Goal: Obtain resource: Obtain resource

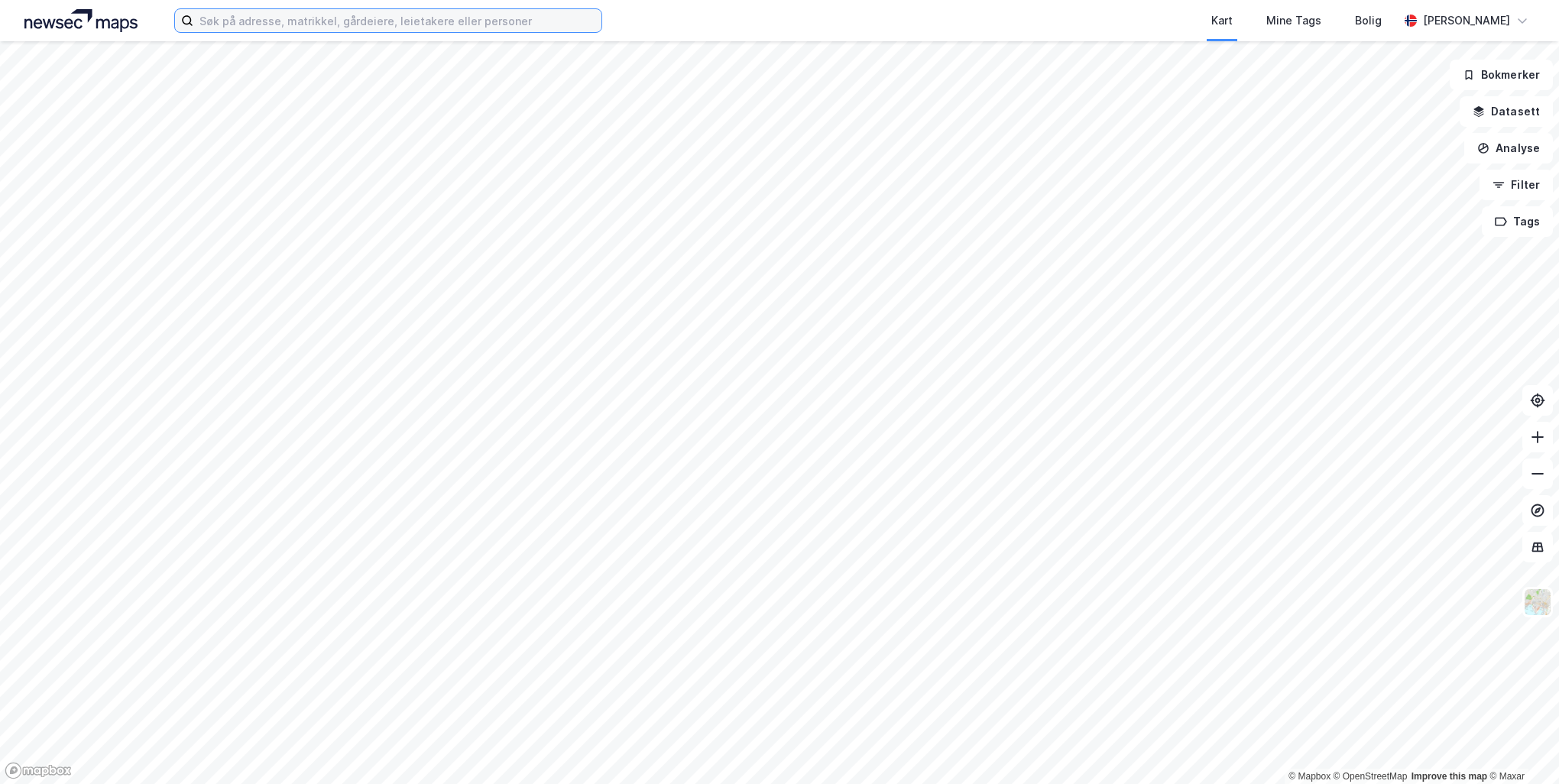
click at [348, 17] on input at bounding box center [397, 21] width 408 height 23
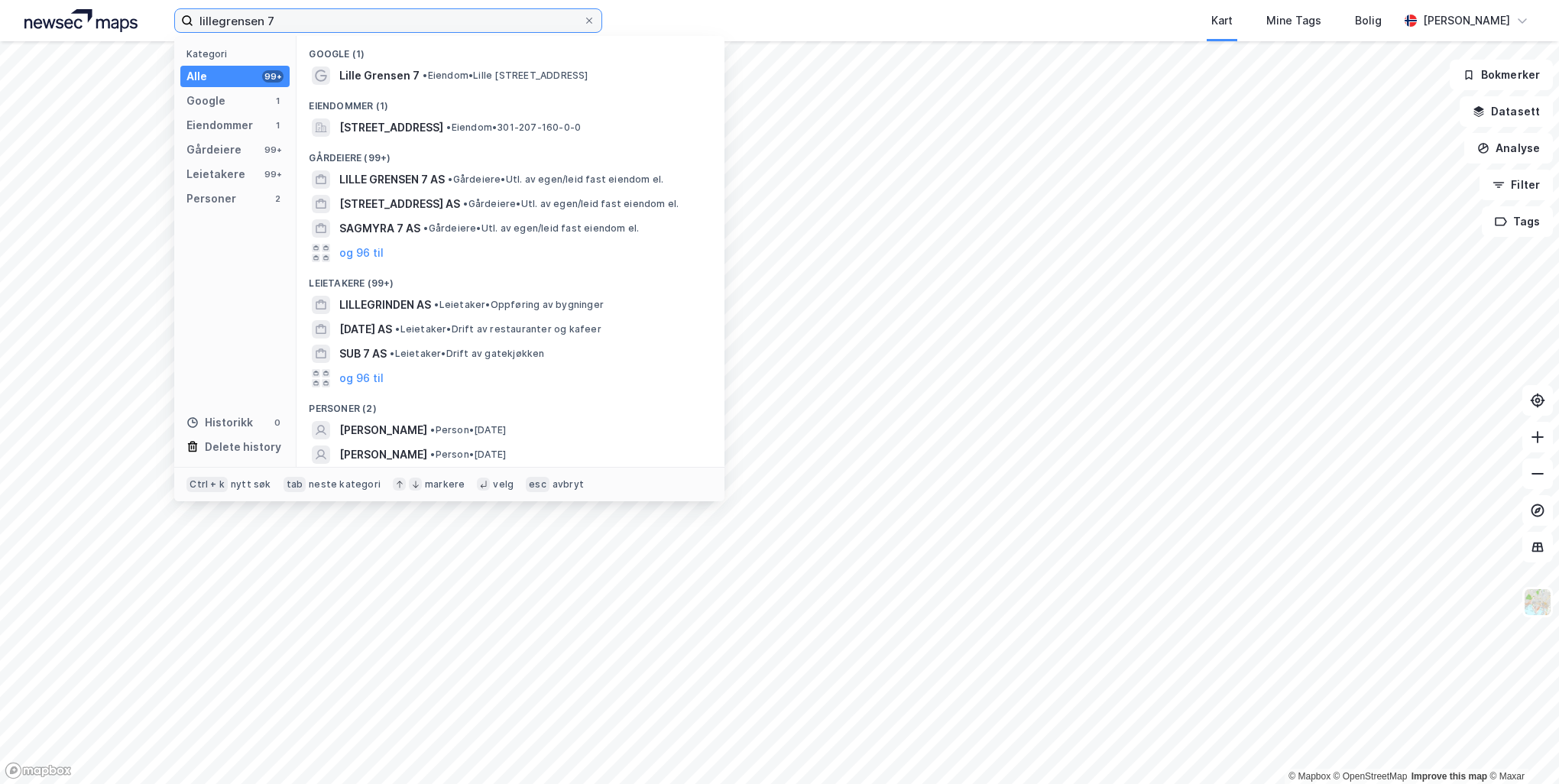
type input "lillegrensen 7"
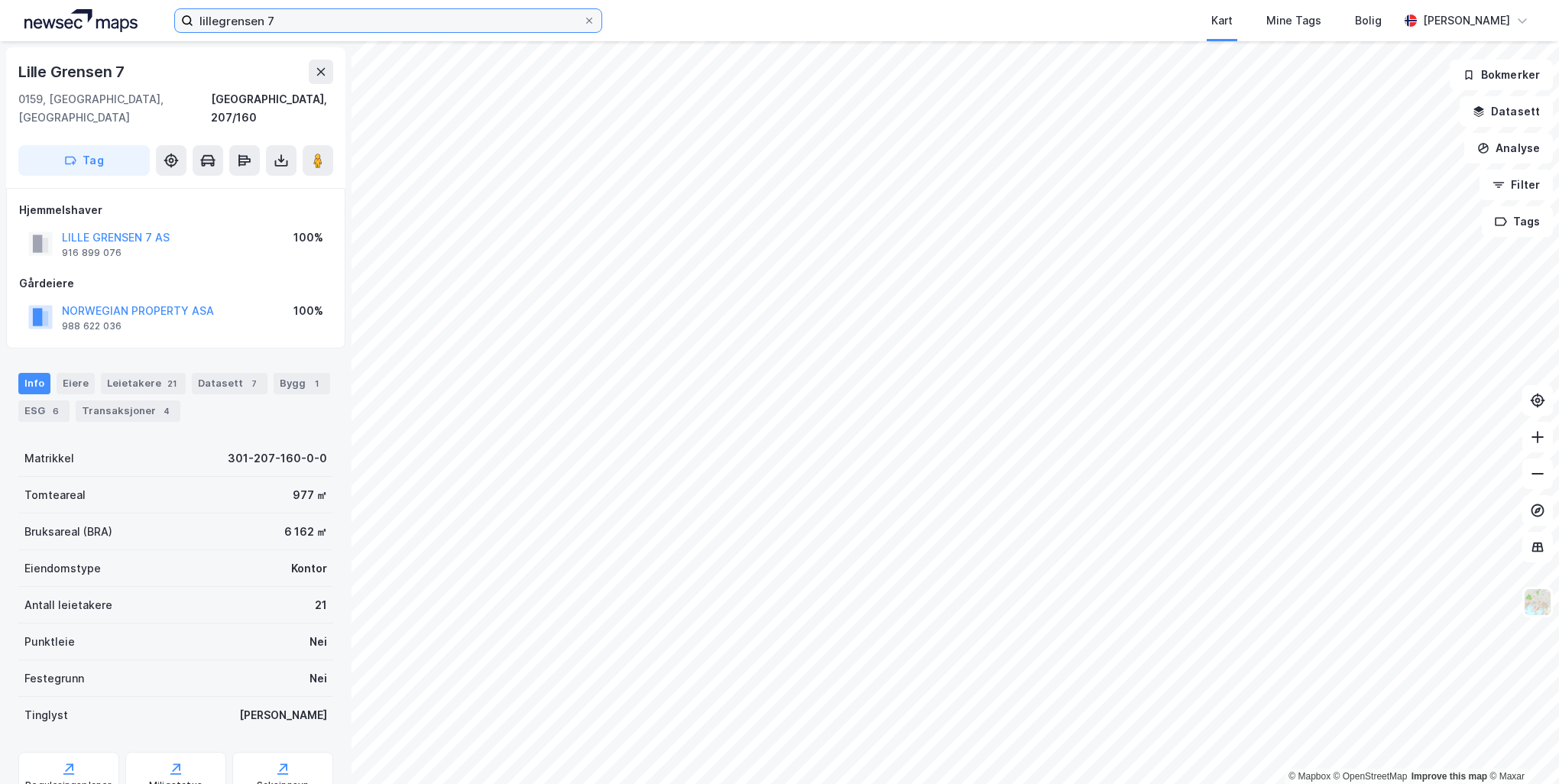
scroll to position [47, 0]
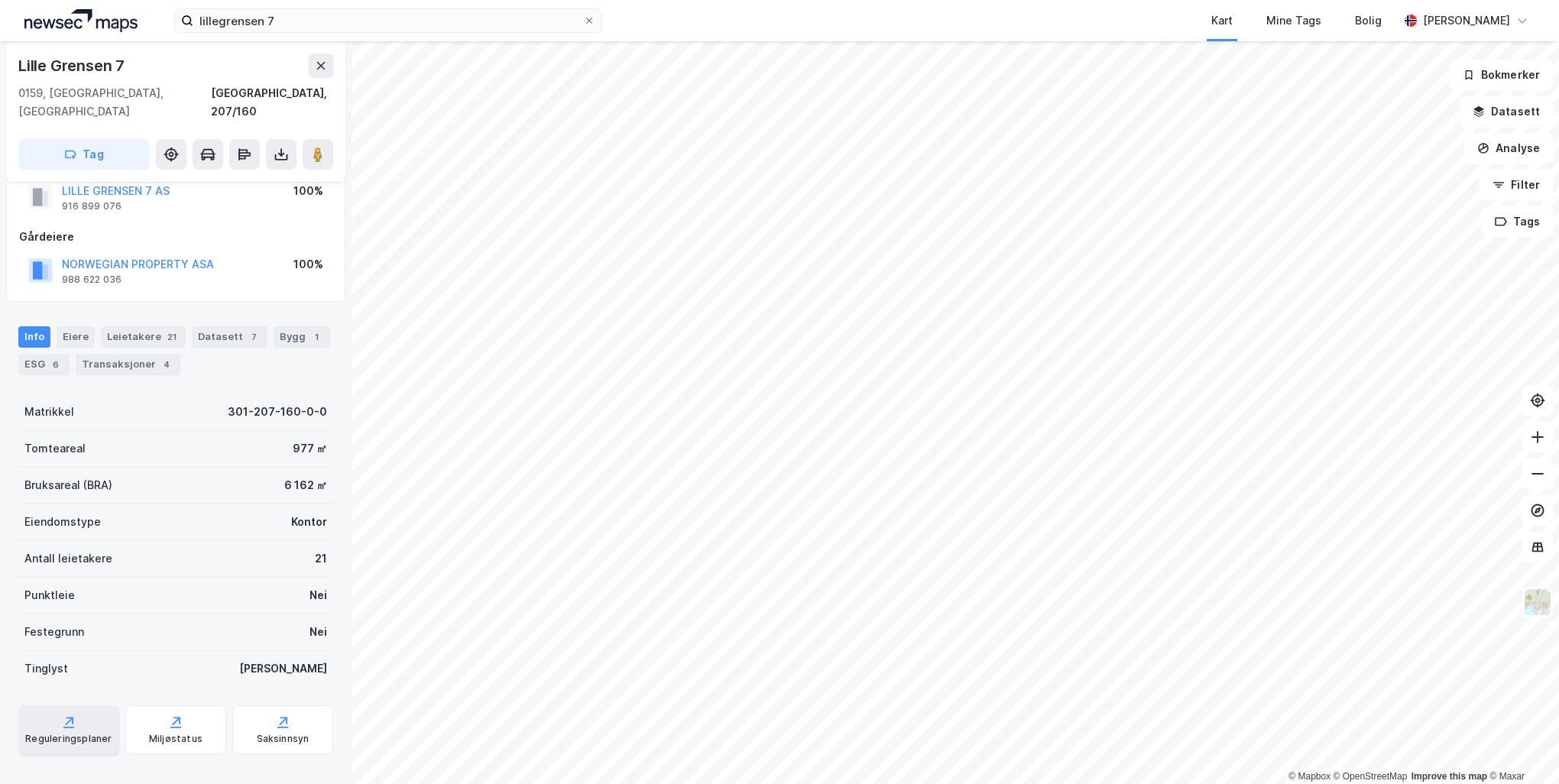
click at [67, 714] on icon at bounding box center [69, 722] width 16 height 16
click at [282, 147] on icon at bounding box center [281, 155] width 16 height 16
click at [257, 172] on div "Last ned grunnbok" at bounding box center [215, 184] width 163 height 24
